Goal: Information Seeking & Learning: Learn about a topic

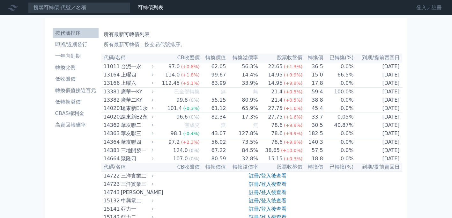
click at [424, 5] on link "登入／註冊" at bounding box center [429, 8] width 36 height 10
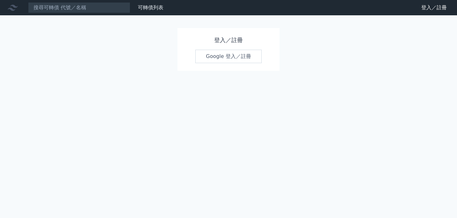
click at [215, 60] on link "Google 登入／註冊" at bounding box center [228, 56] width 66 height 13
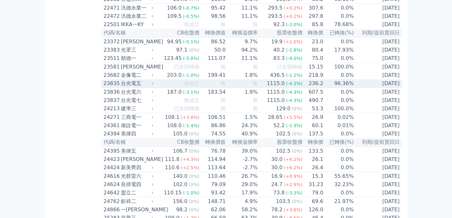
scroll to position [463, 0]
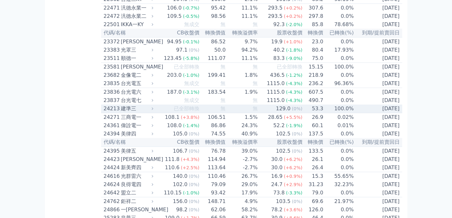
click at [109, 113] on div "24213" at bounding box center [112, 109] width 16 height 8
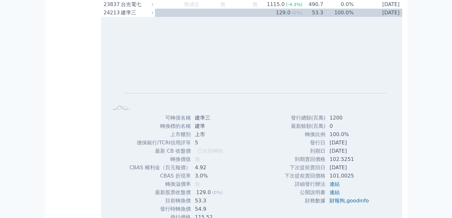
scroll to position [558, 0]
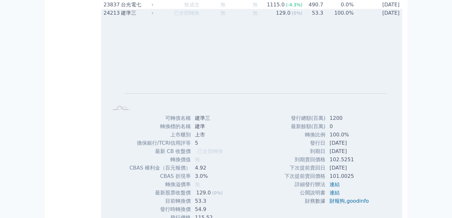
click at [107, 17] on div "24213" at bounding box center [112, 13] width 16 height 8
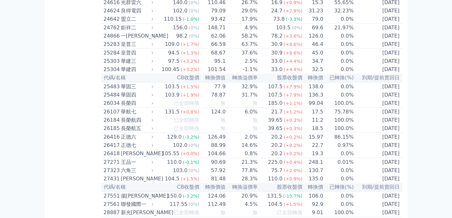
scroll to position [654, 0]
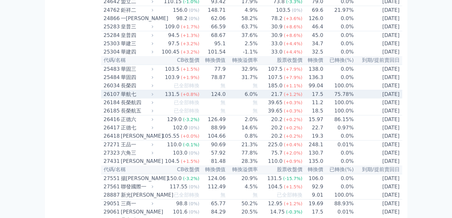
click at [113, 98] on div "26107" at bounding box center [112, 95] width 16 height 8
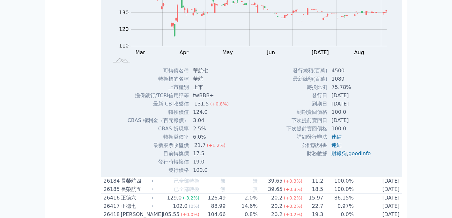
scroll to position [782, 0]
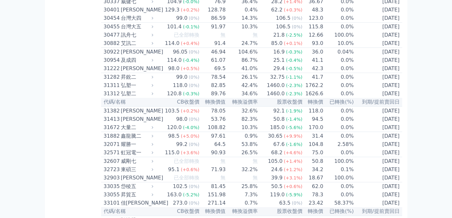
scroll to position [941, 0]
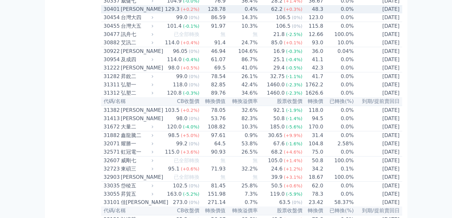
click at [107, 13] on div "30401" at bounding box center [112, 9] width 16 height 8
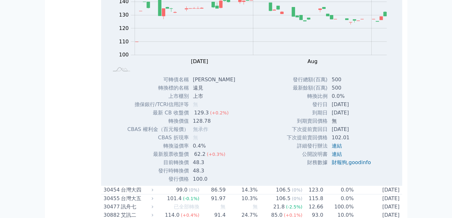
scroll to position [973, 0]
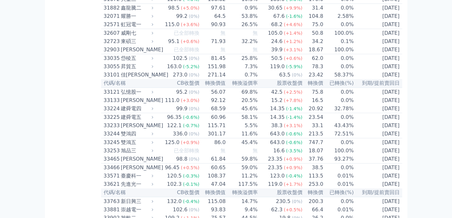
scroll to position [1069, 0]
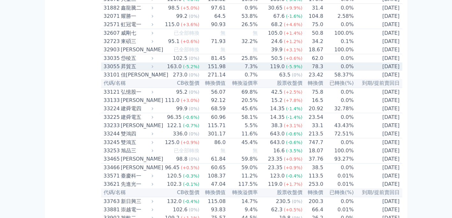
click at [110, 70] on div "33055" at bounding box center [112, 67] width 16 height 8
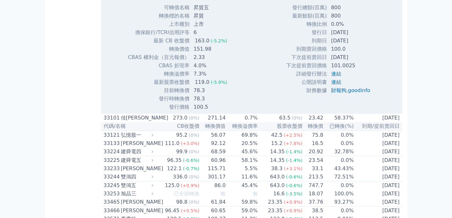
scroll to position [1196, 0]
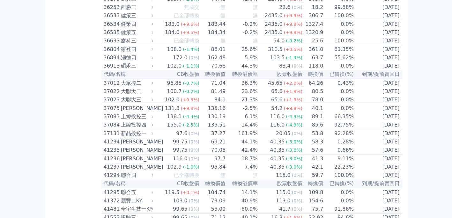
scroll to position [1515, 0]
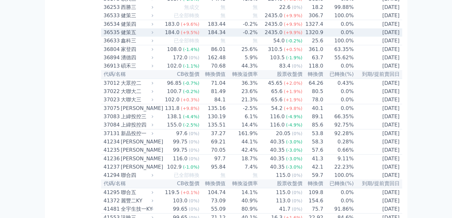
click at [108, 36] on div "36535" at bounding box center [112, 33] width 16 height 8
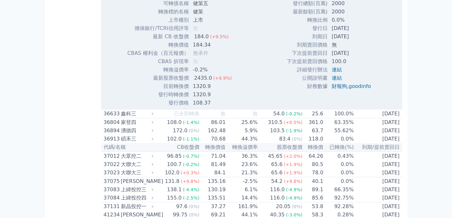
scroll to position [1643, 0]
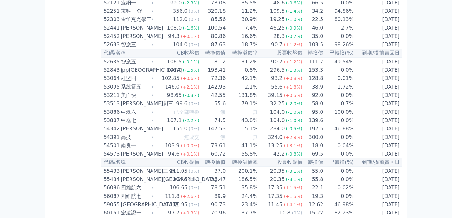
scroll to position [2094, 0]
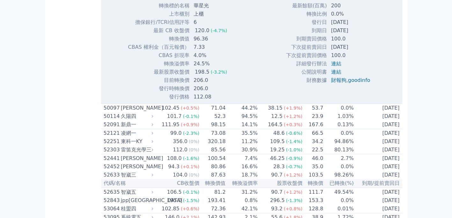
scroll to position [2190, 0]
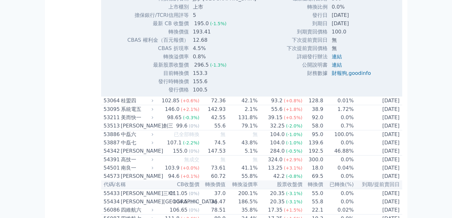
scroll to position [2254, 0]
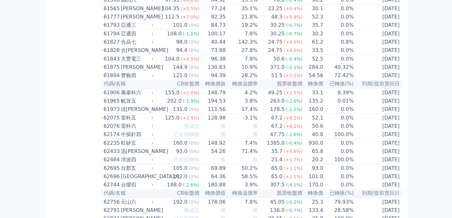
scroll to position [2381, 0]
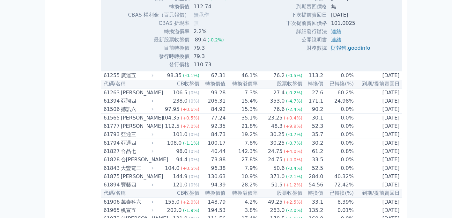
scroll to position [2477, 0]
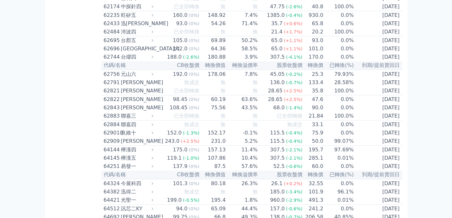
scroll to position [2509, 0]
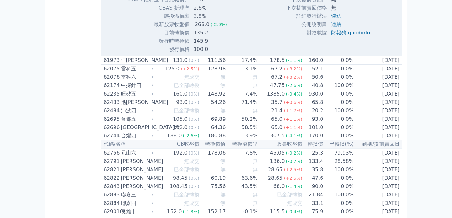
scroll to position [2636, 0]
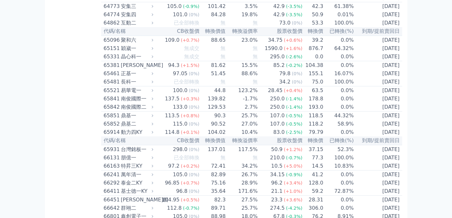
scroll to position [2764, 0]
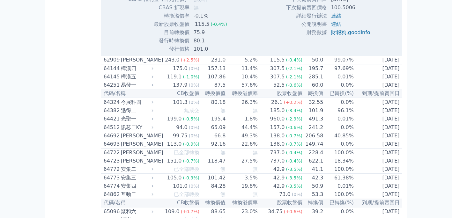
scroll to position [2796, 0]
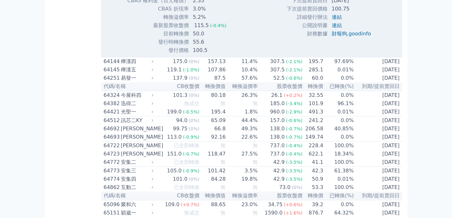
scroll to position [2828, 0]
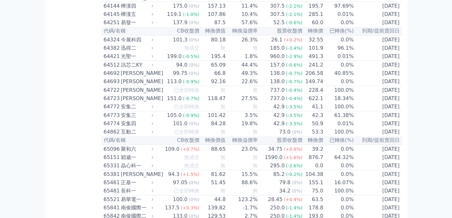
scroll to position [2860, 0]
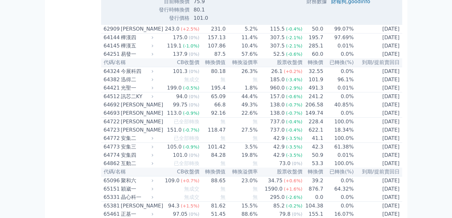
scroll to position [2828, 0]
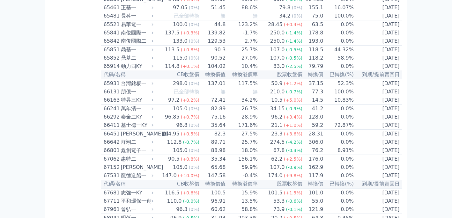
drag, startPoint x: 74, startPoint y: 121, endPoint x: 74, endPoint y: 110, distance: 11.2
